Goal: Task Accomplishment & Management: Use online tool/utility

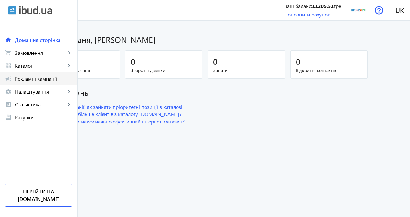
click at [14, 80] on link "campaign Рекламні кампанії" at bounding box center [38, 78] width 77 height 13
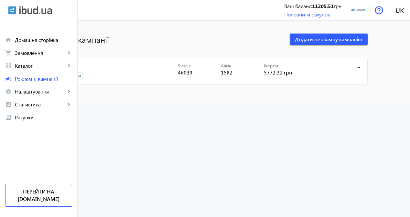
click at [100, 68] on link "CPC" at bounding box center [118, 68] width 120 height 9
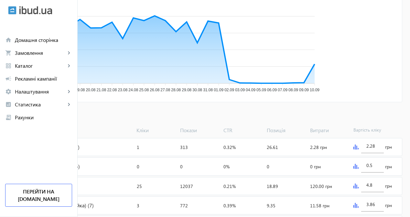
scroll to position [129, 0]
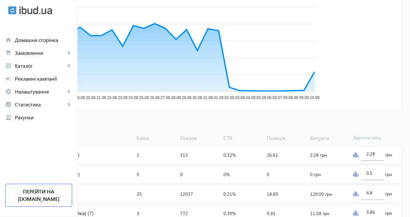
click at [50, 123] on span "Додати товари" at bounding box center [31, 123] width 37 height 7
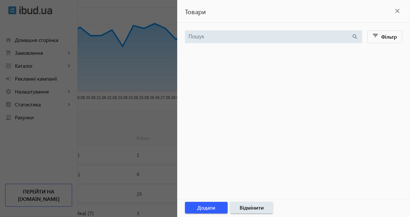
click at [52, 75] on div at bounding box center [205, 108] width 410 height 217
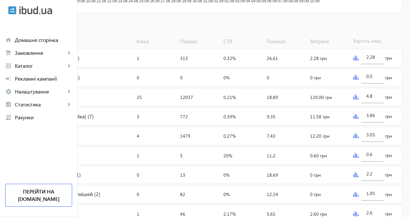
scroll to position [259, 0]
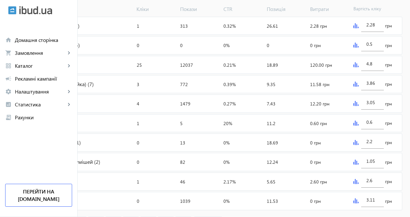
click at [358, 68] on img at bounding box center [355, 64] width 5 height 5
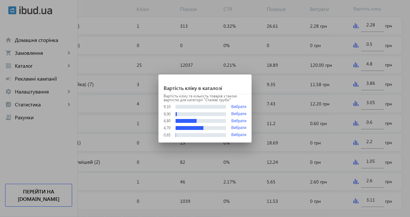
scroll to position [0, 0]
click at [238, 114] on button "Вибрати" at bounding box center [238, 114] width 15 height 5
type input "9"
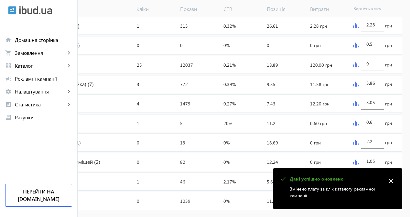
click at [358, 87] on img at bounding box center [355, 84] width 5 height 5
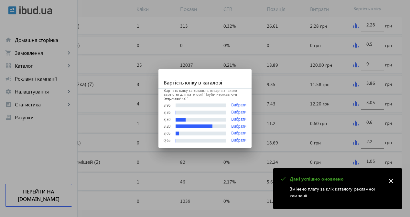
click at [245, 104] on button "Вибрати" at bounding box center [238, 105] width 15 height 5
type input "3.96"
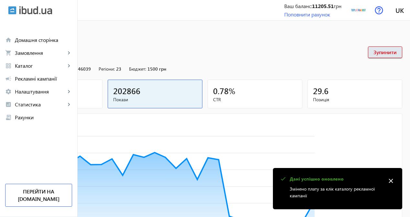
scroll to position [259, 0]
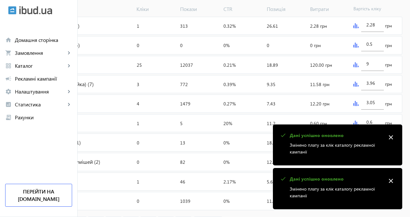
click at [358, 28] on img at bounding box center [355, 25] width 5 height 5
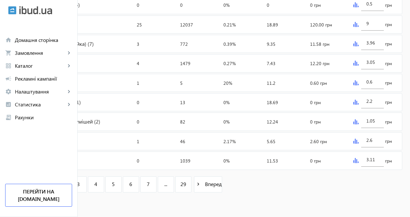
scroll to position [304, 0]
click at [358, 141] on img at bounding box center [355, 141] width 5 height 5
click at [358, 161] on img at bounding box center [355, 160] width 5 height 5
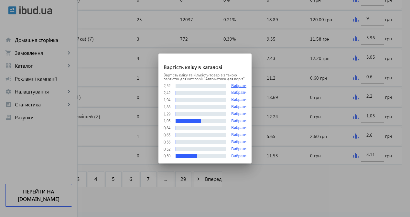
click at [240, 85] on button "Вибрати" at bounding box center [238, 86] width 15 height 5
type input "2.52"
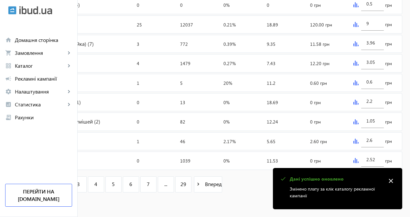
click at [69, 184] on link "2" at bounding box center [61, 185] width 16 height 16
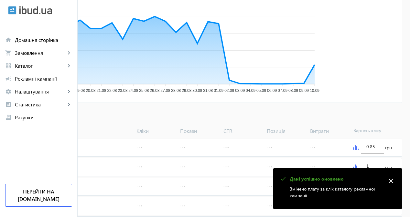
scroll to position [194, 0]
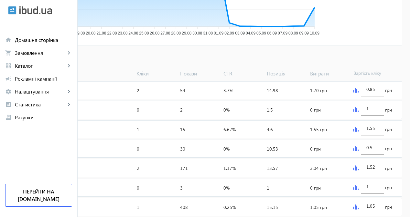
click at [358, 132] on img at bounding box center [355, 129] width 5 height 5
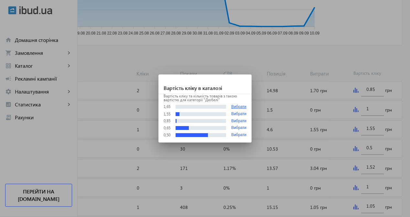
click at [238, 107] on button "Вибрати" at bounding box center [238, 107] width 15 height 5
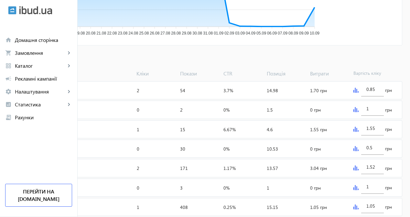
type input "1.65"
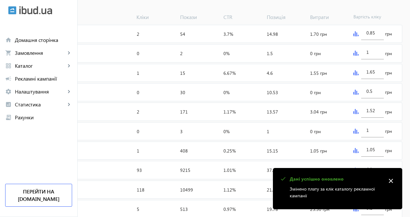
scroll to position [259, 0]
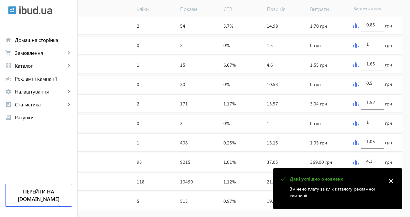
click at [358, 106] on img at bounding box center [355, 103] width 5 height 5
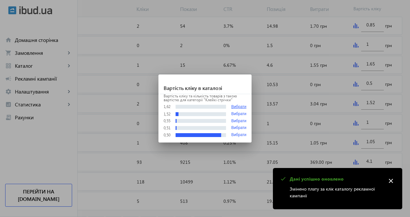
click at [242, 107] on button "Вибрати" at bounding box center [238, 107] width 15 height 5
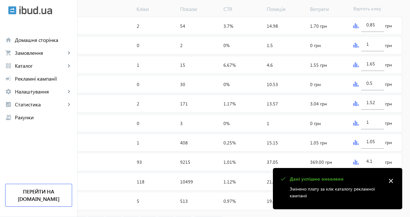
type input "1.62"
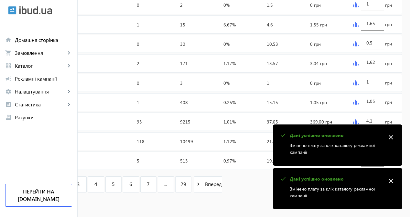
scroll to position [304, 0]
click at [392, 137] on mat-icon "close" at bounding box center [391, 138] width 10 height 10
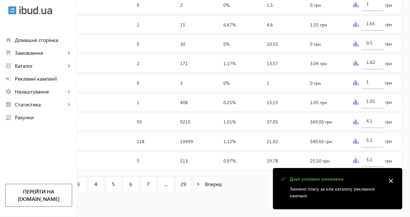
click at [358, 122] on img at bounding box center [355, 122] width 5 height 5
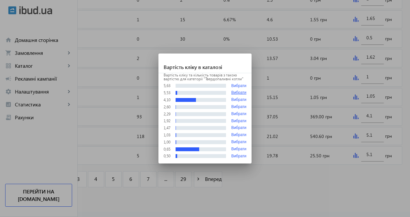
click at [241, 92] on button "Вибрати" at bounding box center [238, 93] width 15 height 5
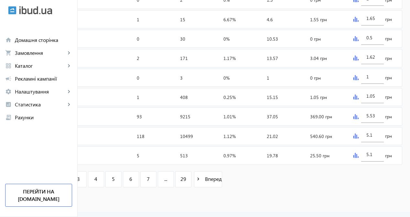
scroll to position [304, 0]
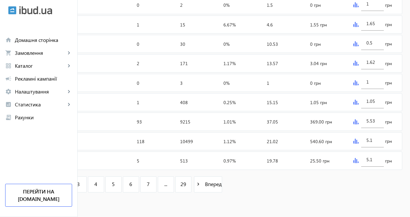
click at [358, 123] on img at bounding box center [355, 122] width 5 height 5
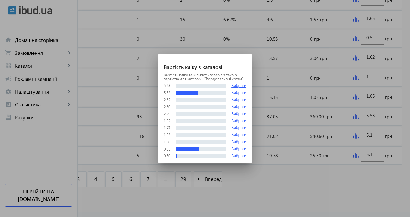
click at [244, 85] on button "Вибрати" at bounding box center [238, 86] width 15 height 5
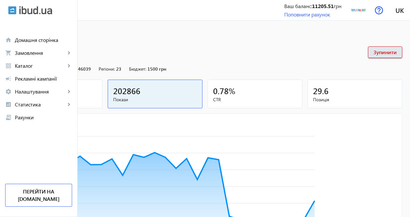
scroll to position [304, 0]
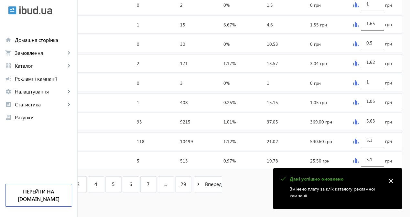
click at [358, 121] on img at bounding box center [355, 122] width 5 height 5
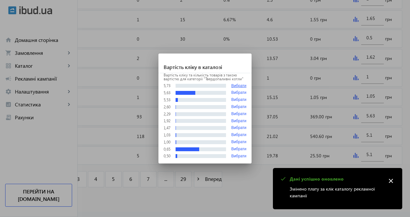
click at [245, 86] on button "Вибрати" at bounding box center [238, 86] width 15 height 5
type input "5.73"
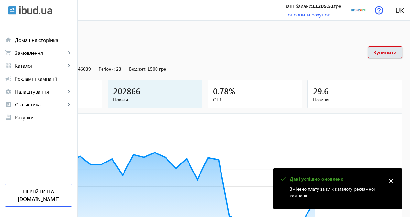
scroll to position [304, 0]
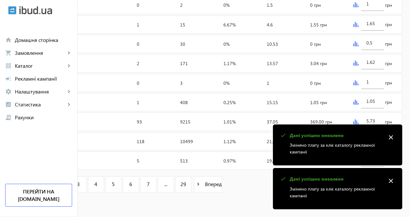
click at [389, 138] on mat-icon "close" at bounding box center [391, 138] width 10 height 10
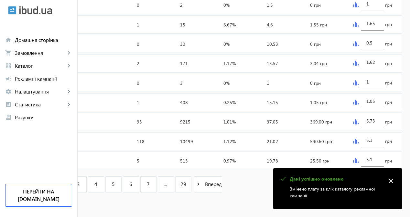
click at [358, 141] on img at bounding box center [355, 141] width 5 height 5
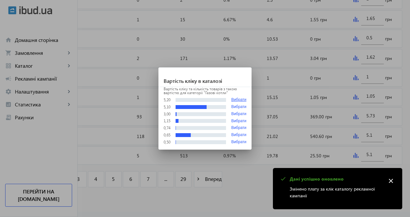
click at [241, 99] on button "Вибрати" at bounding box center [238, 100] width 15 height 5
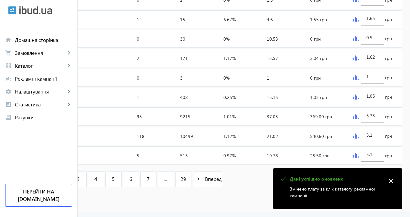
type input "5.2"
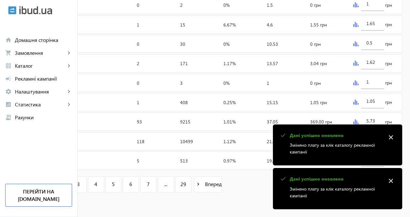
click at [390, 136] on mat-icon "close" at bounding box center [391, 138] width 10 height 10
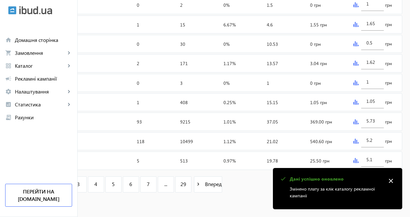
click at [390, 180] on mat-icon "close" at bounding box center [391, 181] width 10 height 10
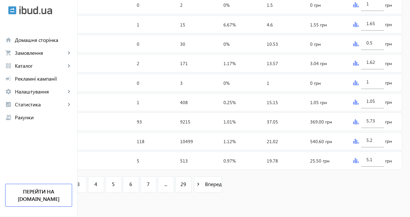
click at [358, 163] on img at bounding box center [355, 160] width 5 height 5
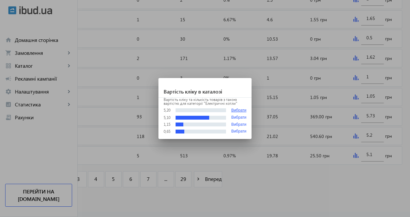
click at [239, 111] on button "Вибрати" at bounding box center [238, 110] width 15 height 5
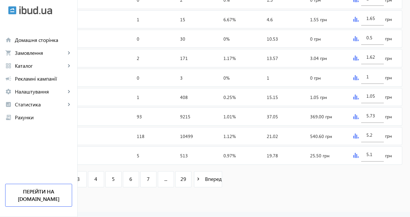
type input "5.2"
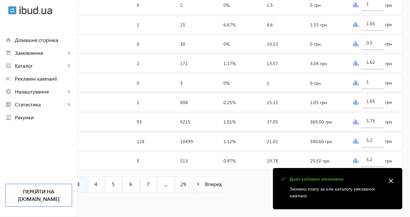
click at [80, 187] on span "3" at bounding box center [78, 184] width 3 height 7
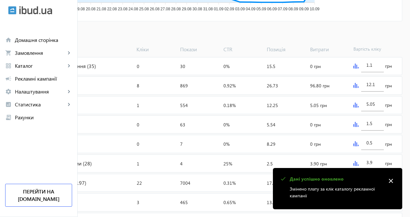
scroll to position [226, 0]
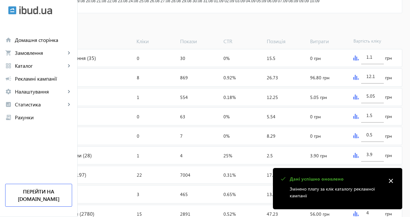
click at [358, 80] on img at bounding box center [355, 77] width 5 height 5
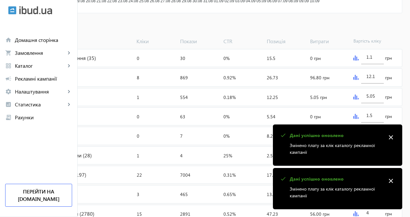
scroll to position [0, 0]
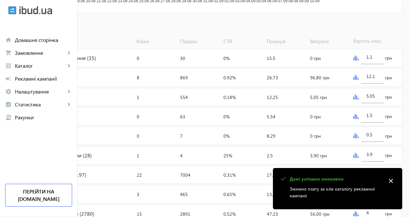
click at [358, 100] on img at bounding box center [355, 97] width 5 height 5
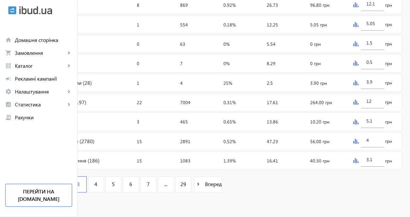
click at [358, 102] on img at bounding box center [355, 102] width 5 height 5
click at [358, 85] on img at bounding box center [355, 82] width 5 height 5
click at [358, 141] on img at bounding box center [355, 141] width 5 height 5
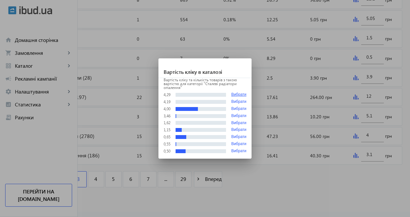
click at [241, 95] on button "Вибрати" at bounding box center [238, 94] width 15 height 5
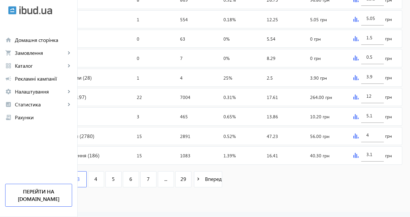
type input "4.29"
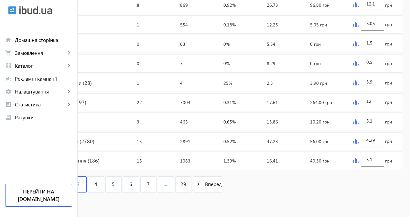
click at [358, 162] on img at bounding box center [355, 160] width 5 height 5
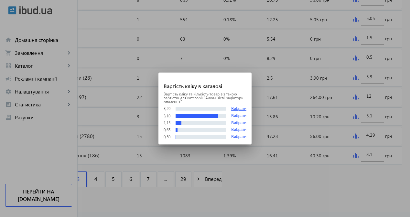
click at [238, 109] on button "Вибрати" at bounding box center [238, 109] width 15 height 5
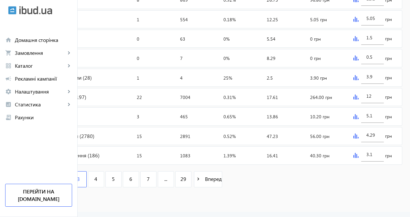
type input "3.2"
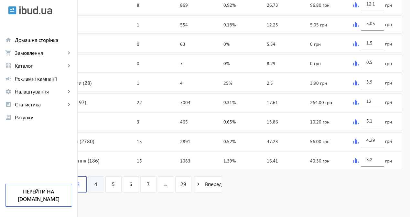
click at [104, 184] on link "4" at bounding box center [96, 185] width 16 height 16
